Goal: Transaction & Acquisition: Book appointment/travel/reservation

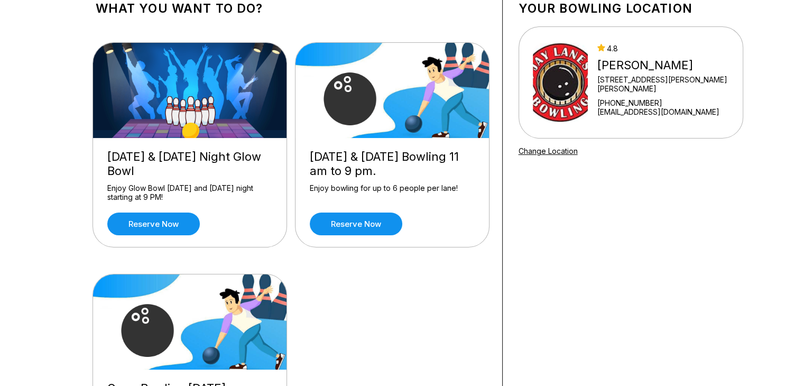
scroll to position [212, 0]
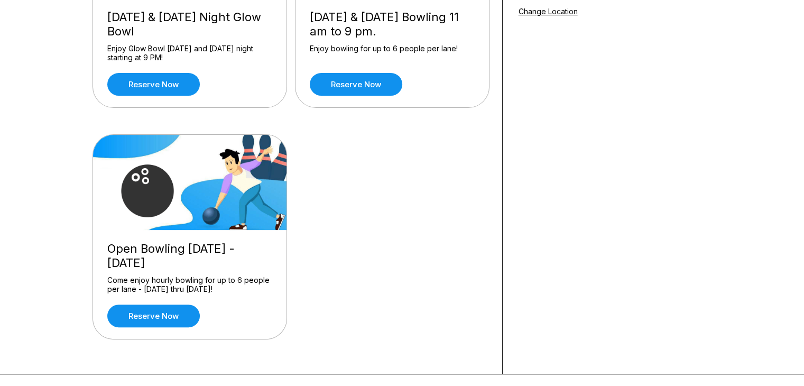
click at [157, 277] on div "Come enjoy hourly bowling for up to 6 people per lane - [DATE] thru [DATE]!" at bounding box center [189, 284] width 165 height 19
click at [154, 321] on link "Reserve now" at bounding box center [153, 316] width 93 height 23
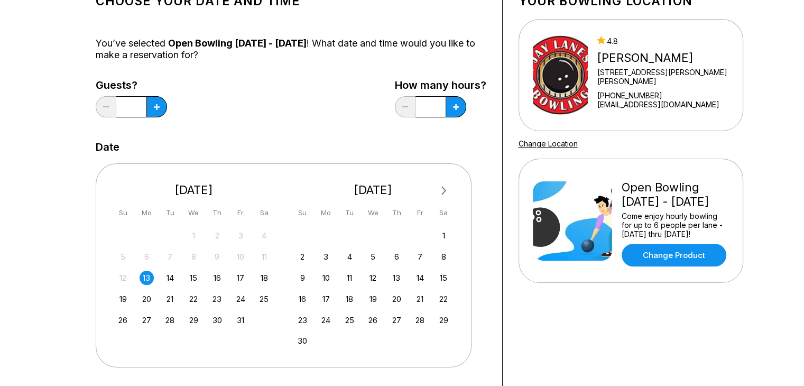
scroll to position [141, 0]
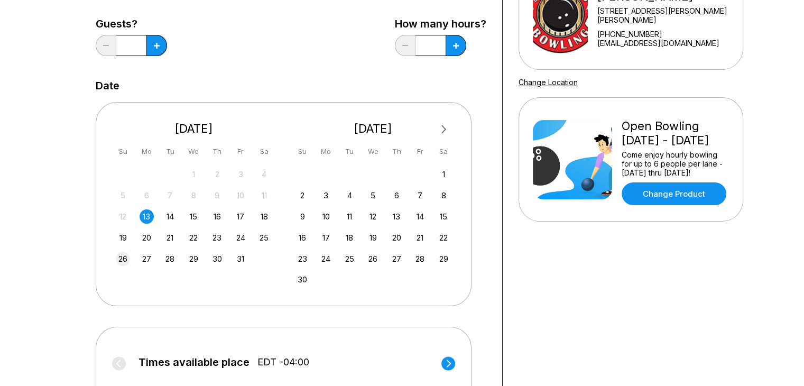
click at [125, 256] on div "26" at bounding box center [123, 259] width 14 height 14
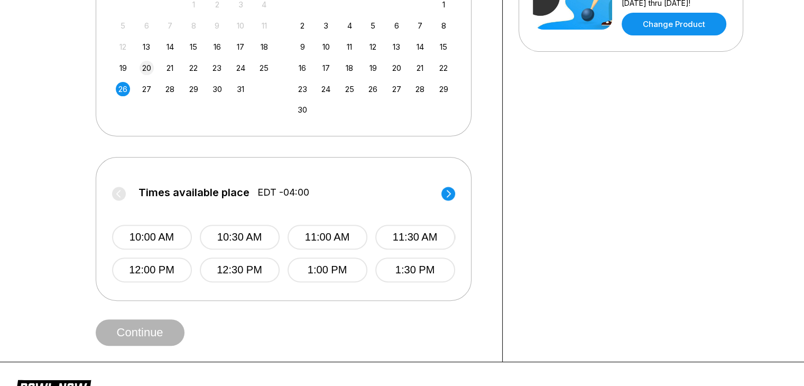
scroll to position [352, 0]
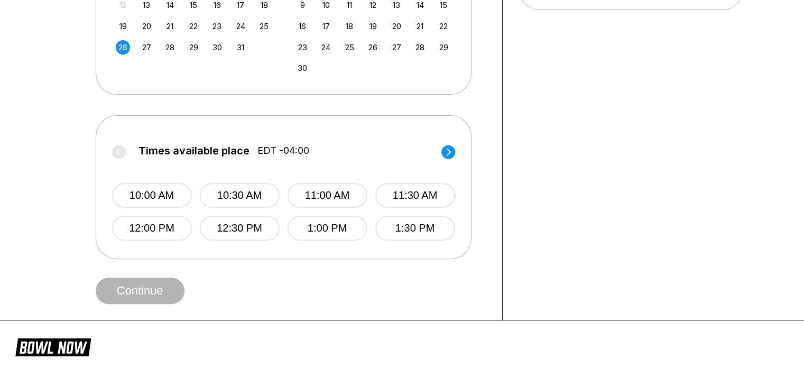
click at [448, 151] on circle at bounding box center [449, 152] width 14 height 14
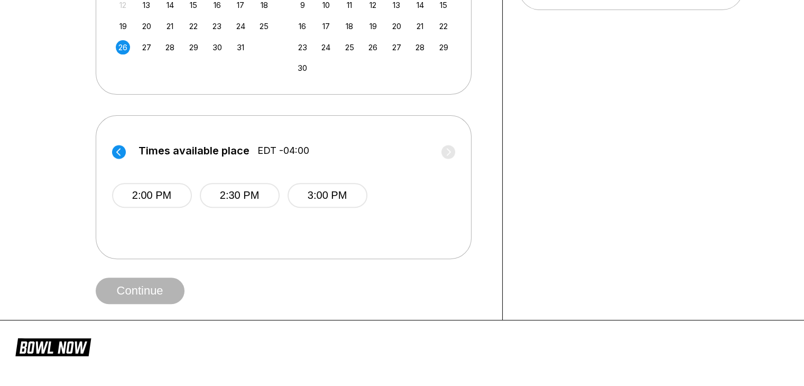
click at [116, 150] on circle at bounding box center [119, 152] width 14 height 14
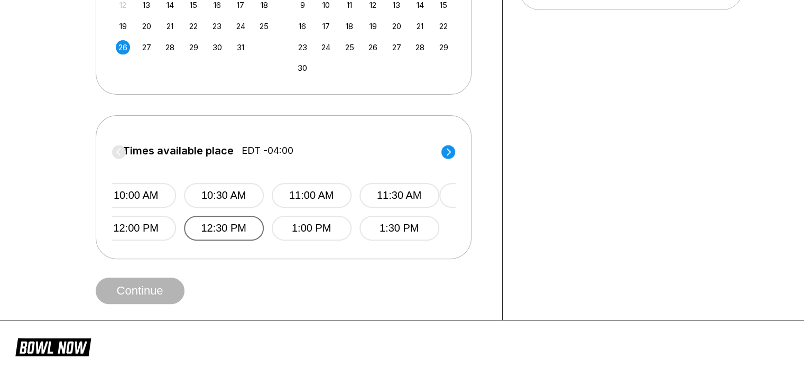
scroll to position [70, 0]
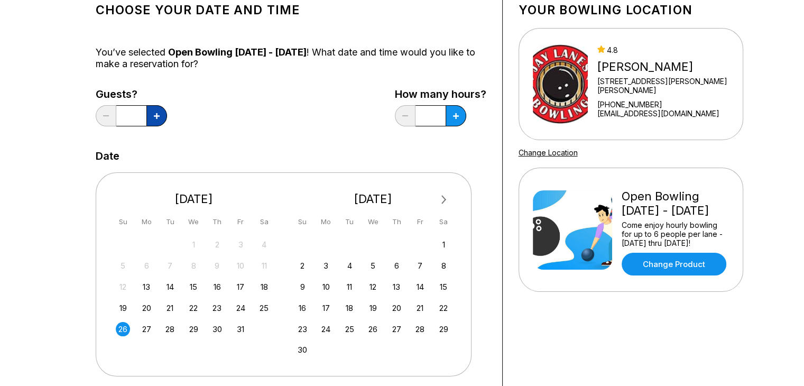
click at [158, 110] on button at bounding box center [156, 115] width 21 height 21
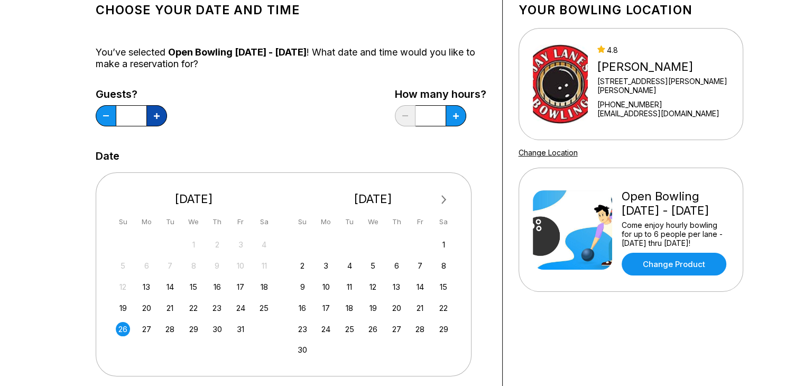
click at [158, 110] on button at bounding box center [156, 115] width 21 height 21
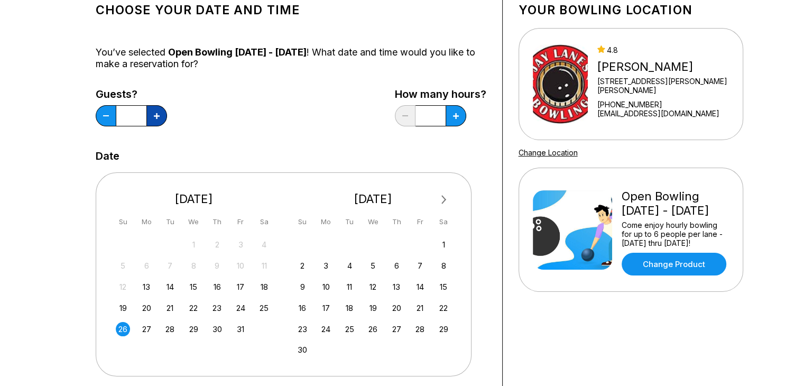
click at [158, 110] on button at bounding box center [156, 115] width 21 height 21
type input "**"
click at [461, 119] on button at bounding box center [456, 115] width 21 height 21
click at [458, 117] on icon at bounding box center [456, 116] width 6 height 6
type input "*"
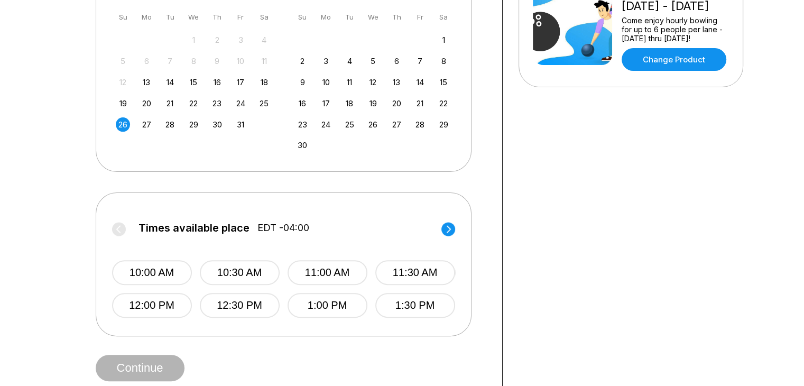
scroll to position [352, 0]
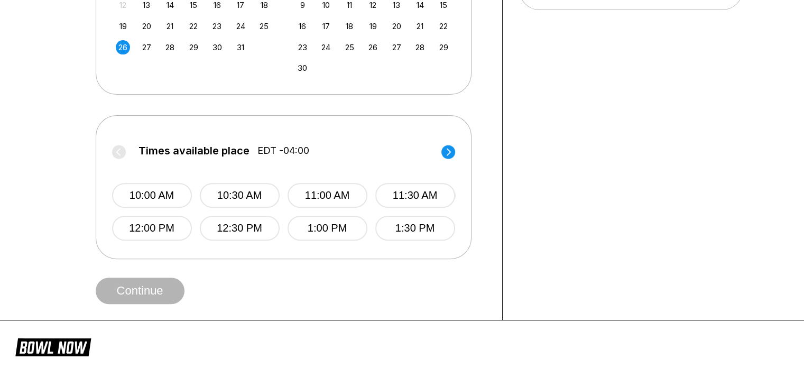
click at [448, 150] on circle at bounding box center [449, 152] width 14 height 14
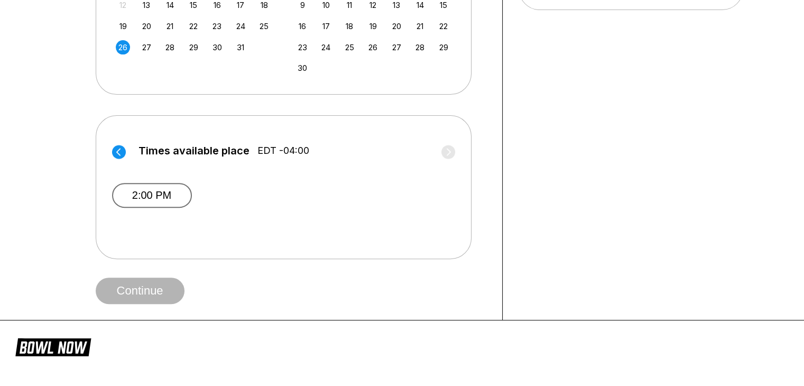
click at [176, 189] on button "2:00 PM" at bounding box center [152, 195] width 80 height 25
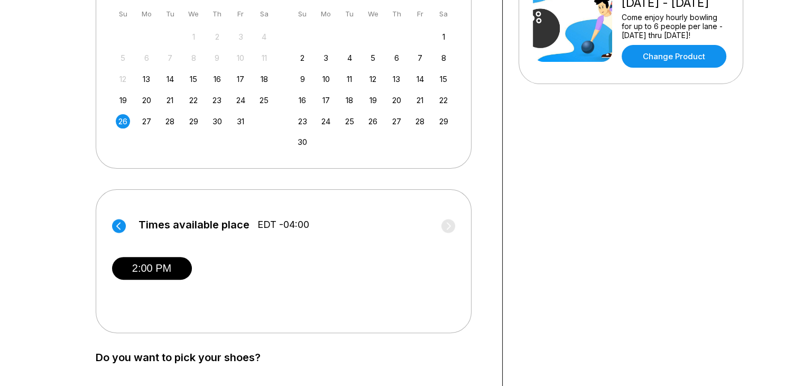
scroll to position [282, 0]
